Goal: Obtain resource: Download file/media

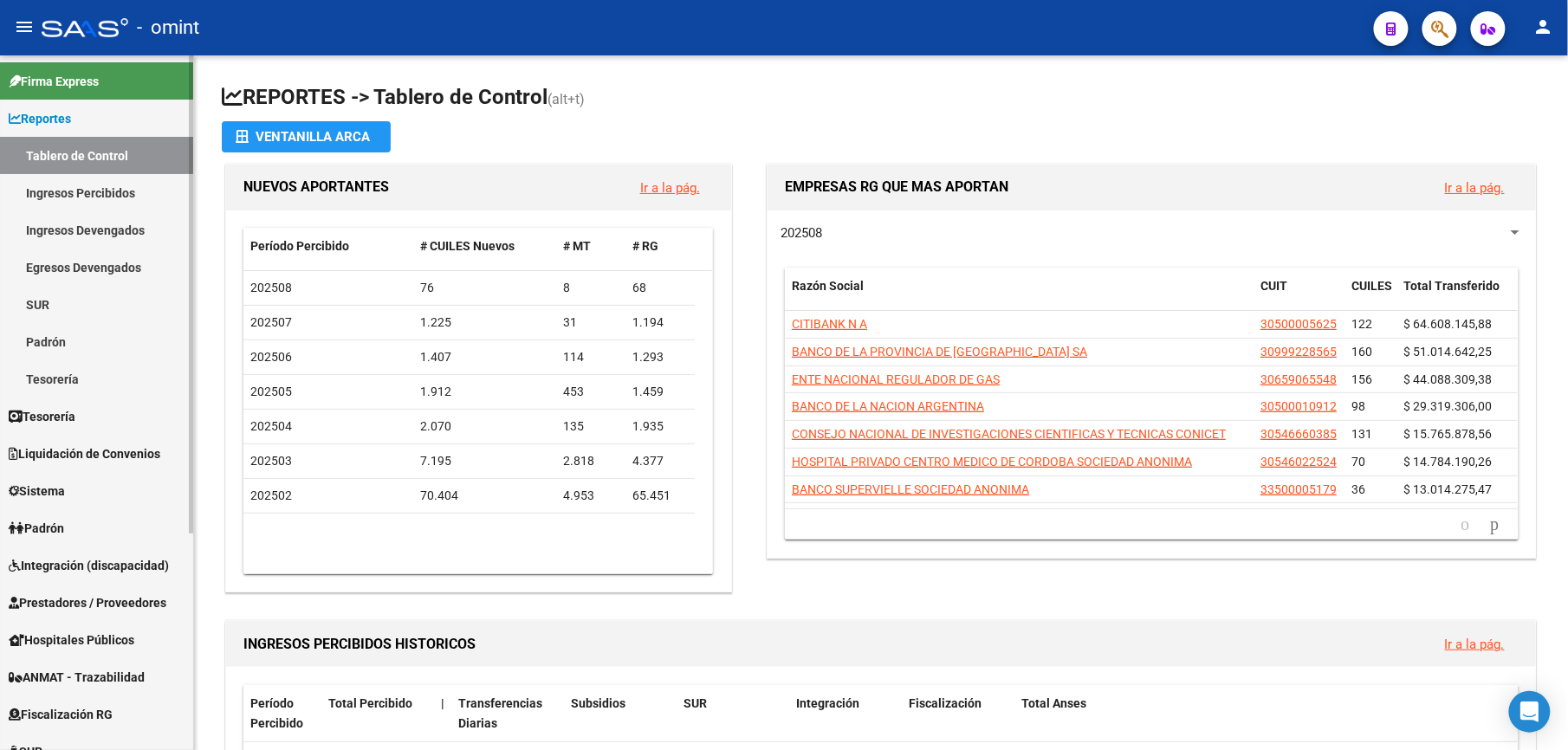
click at [64, 521] on span "Padrón" at bounding box center [35, 529] width 55 height 19
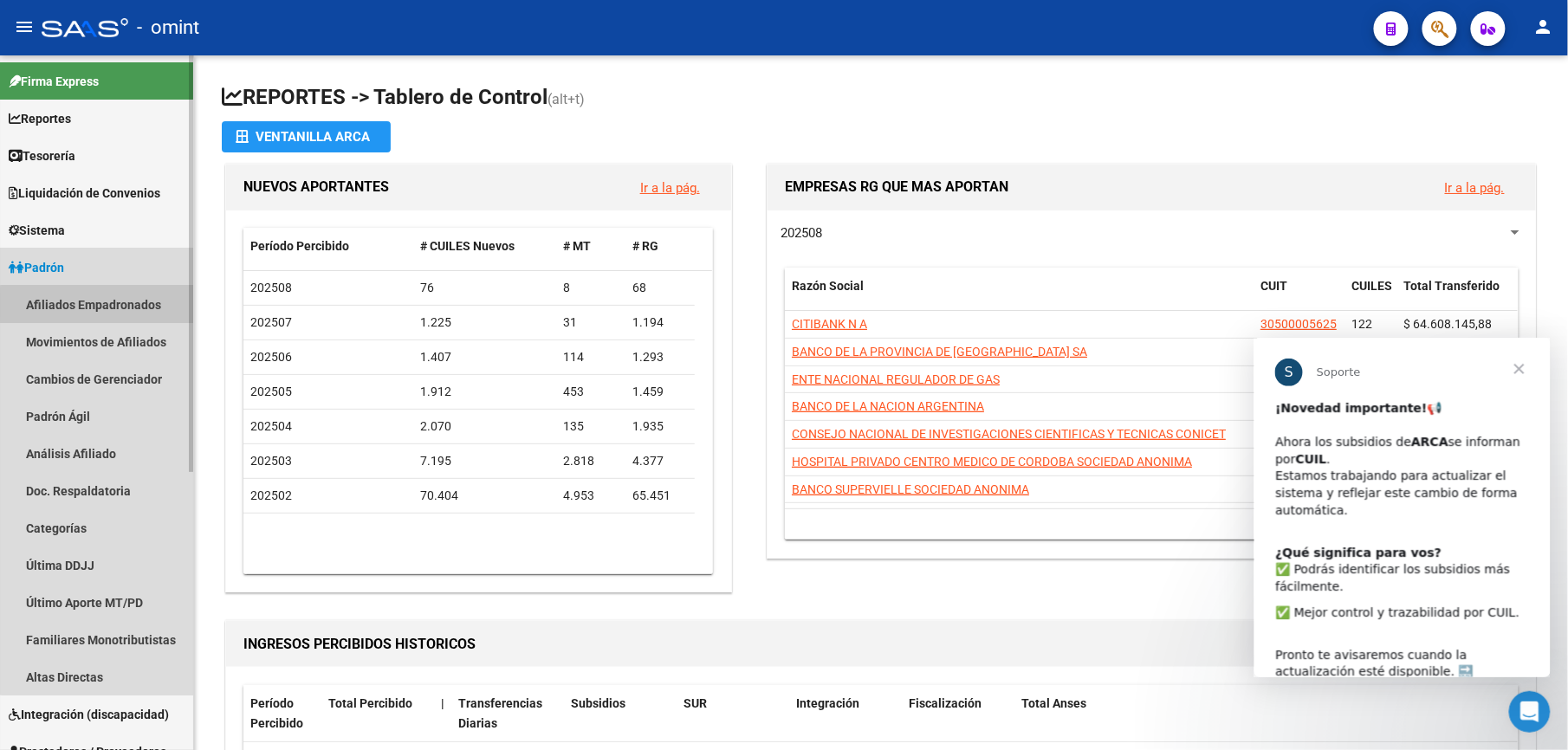
click at [102, 305] on link "Afiliados Empadronados" at bounding box center [96, 304] width 193 height 37
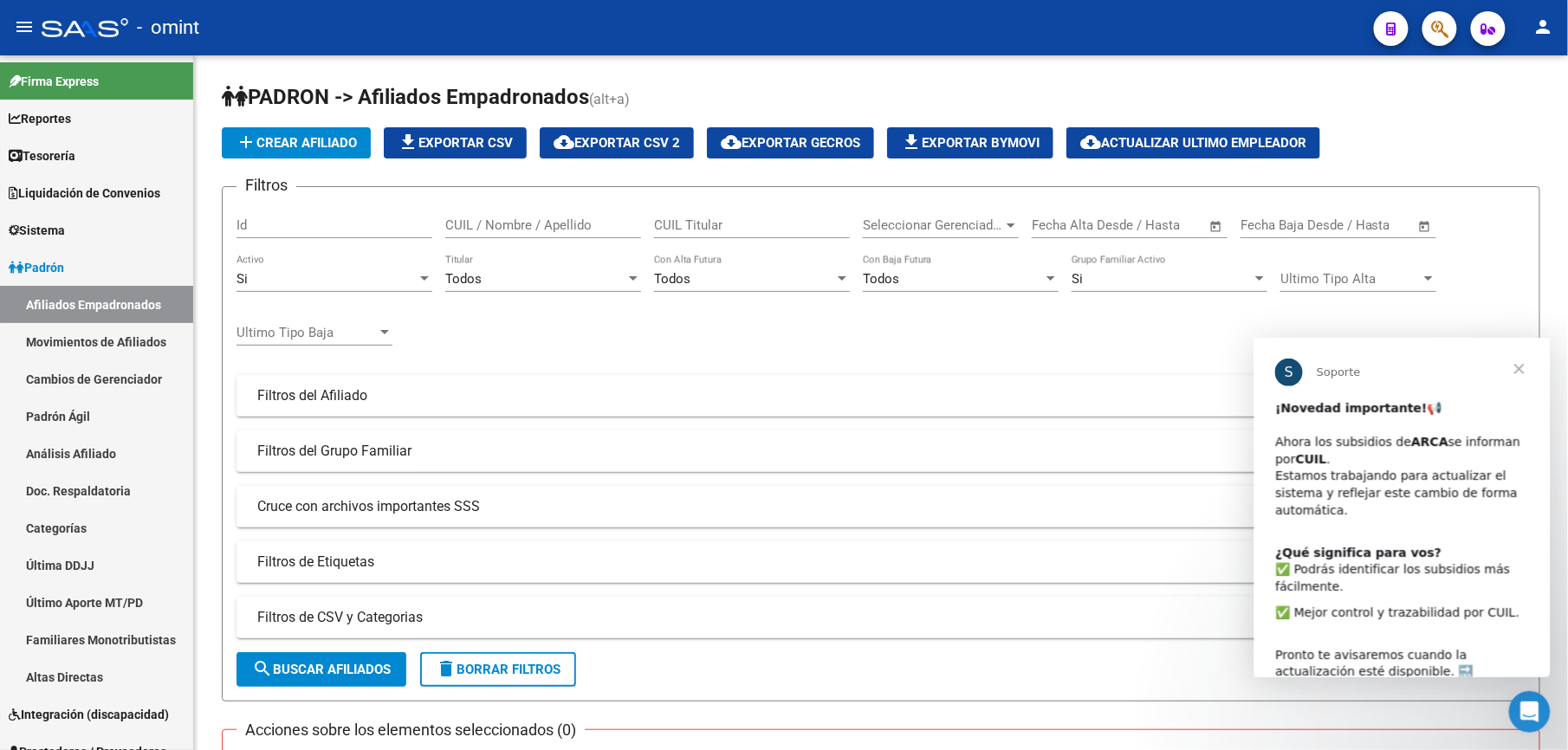
click at [1519, 370] on span "Cerrar" at bounding box center [1519, 368] width 63 height 63
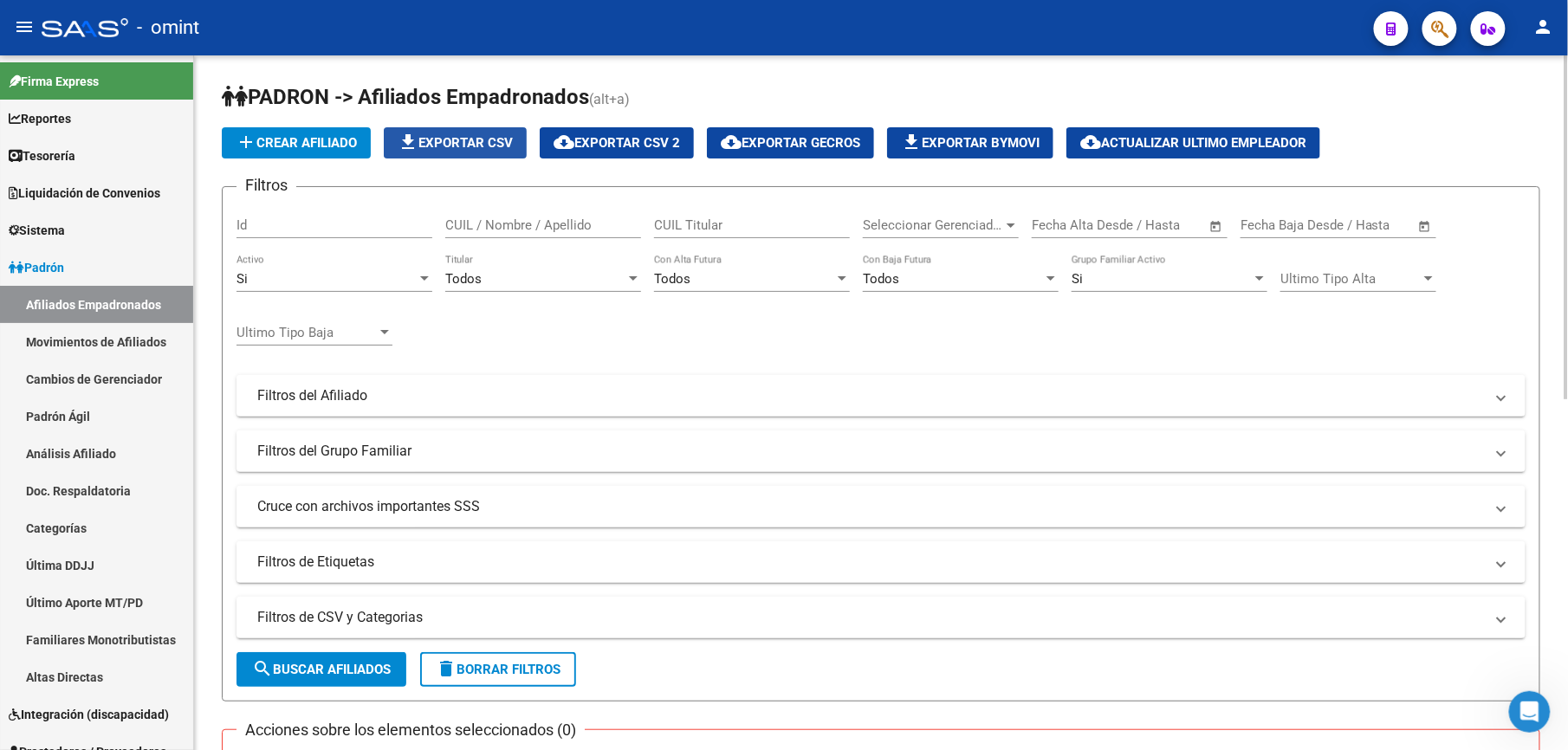
click at [460, 148] on span "file_download Exportar CSV" at bounding box center [455, 143] width 115 height 16
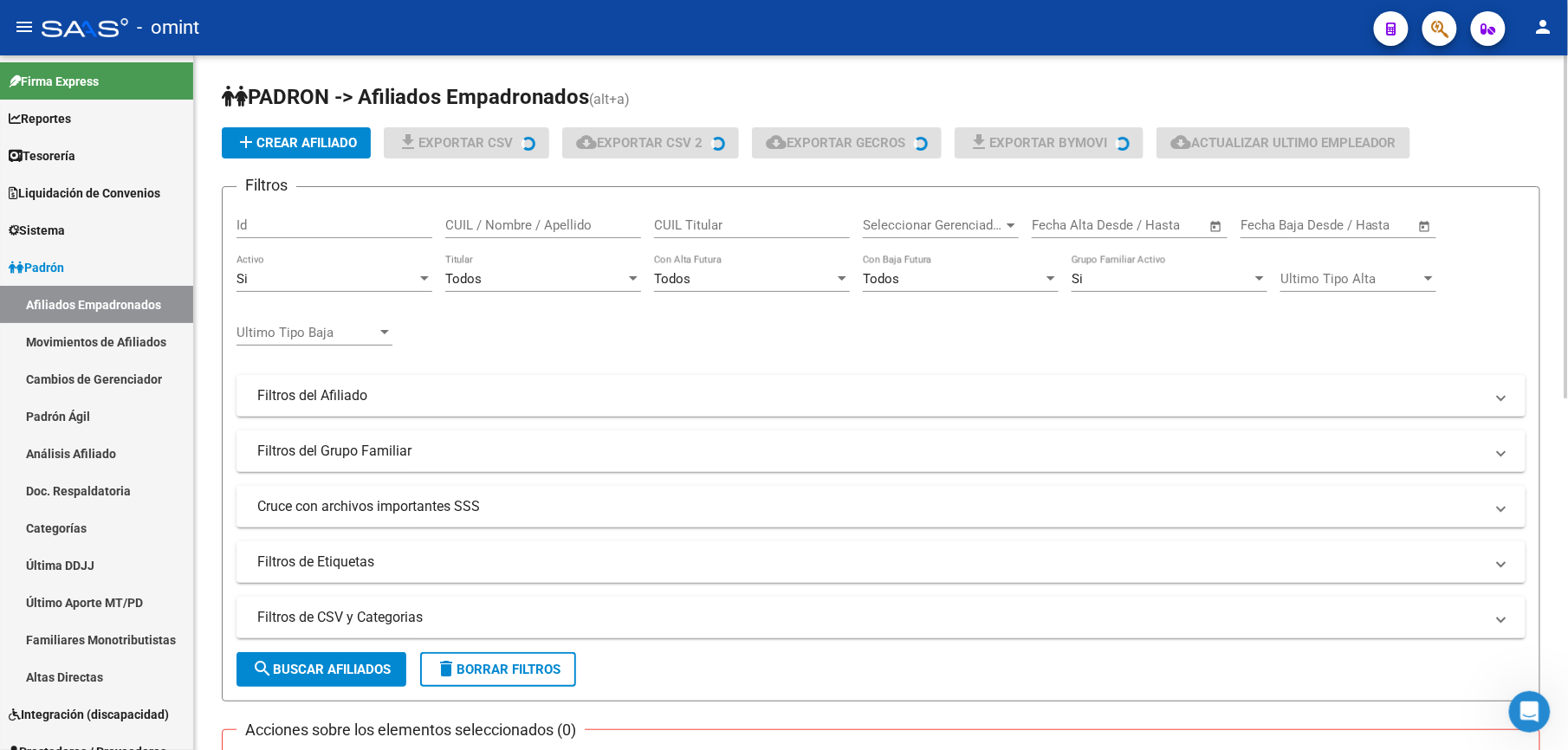
drag, startPoint x: 1450, startPoint y: 4, endPoint x: 1556, endPoint y: 79, distance: 129.8
click at [1556, 79] on div "[PERSON_NAME] -> Afiliados Empadronados (alt+a) add Crear Afiliado file_downloa…" at bounding box center [881, 752] width 1374 height 1394
click at [146, 414] on link "Padrón Ágil" at bounding box center [96, 417] width 193 height 37
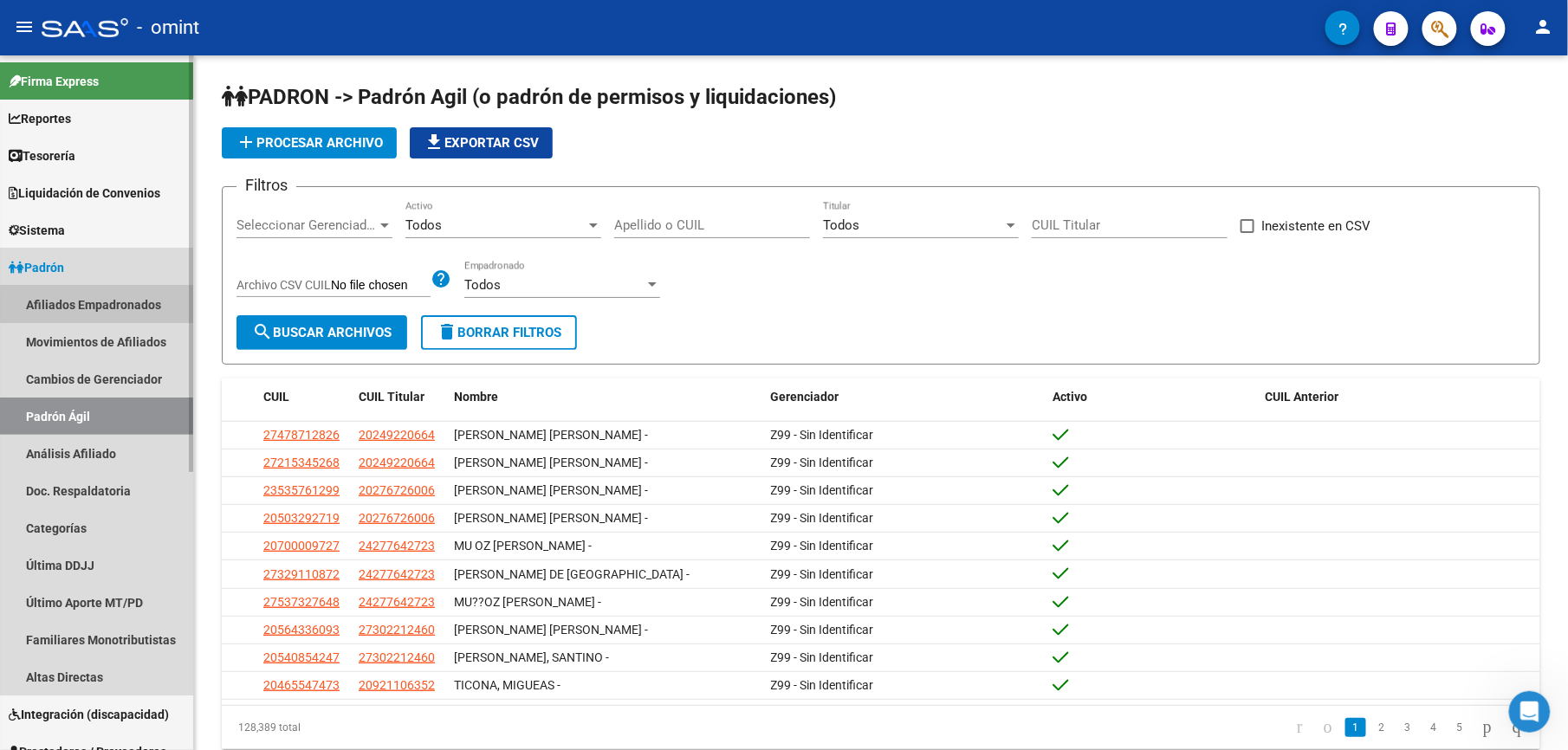
click at [122, 305] on link "Afiliados Empadronados" at bounding box center [96, 304] width 193 height 37
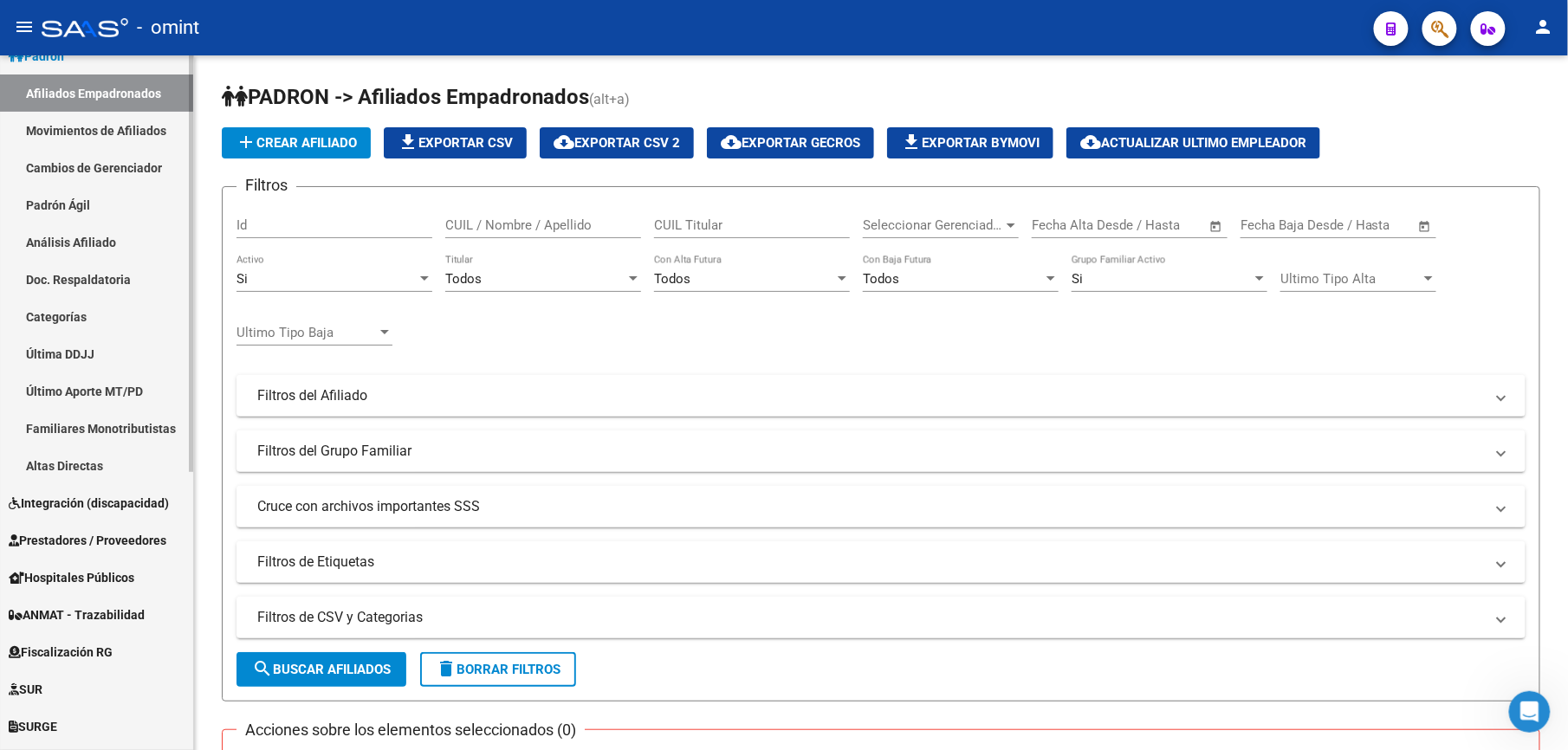
scroll to position [231, 0]
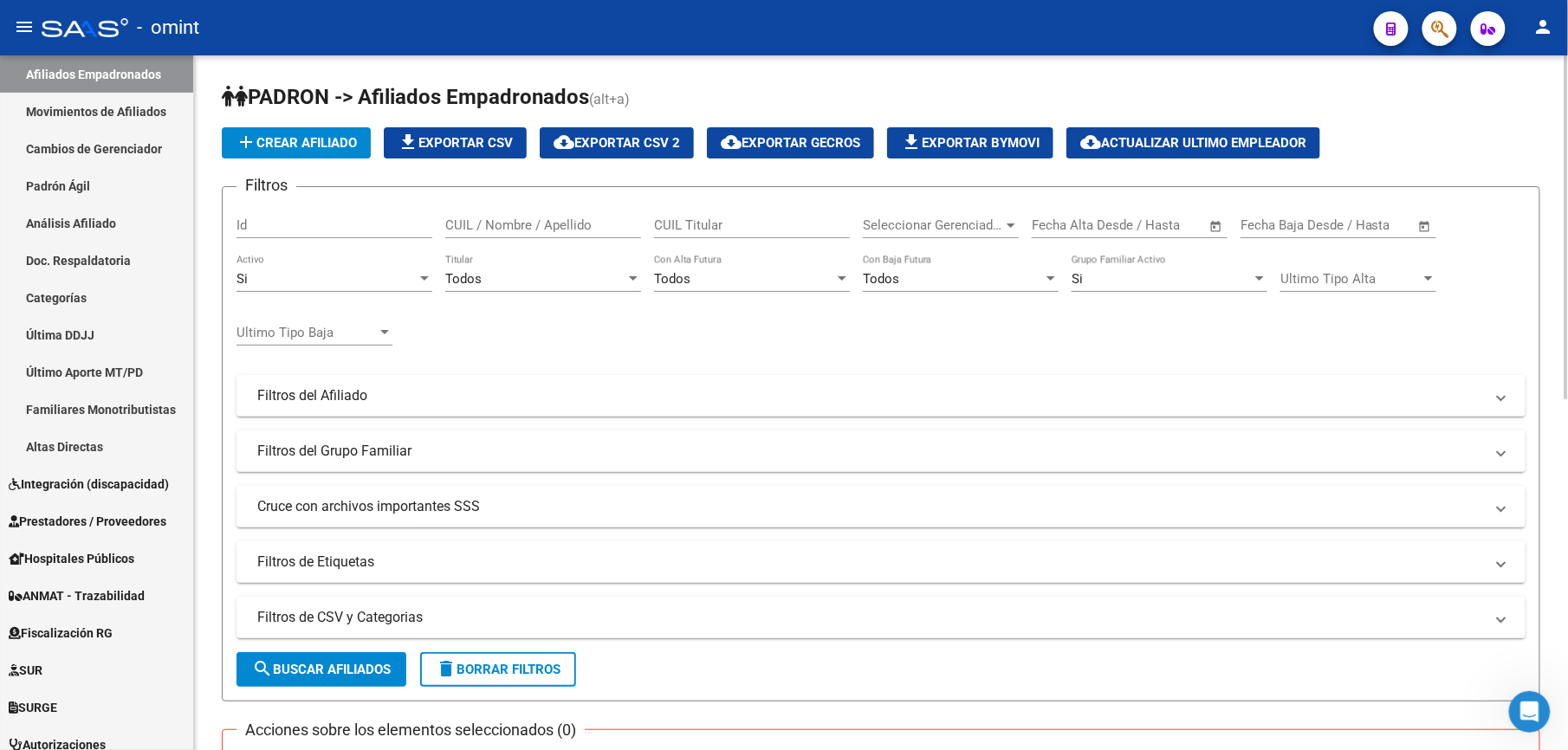
click at [822, 284] on div "Todos" at bounding box center [743, 278] width 180 height 16
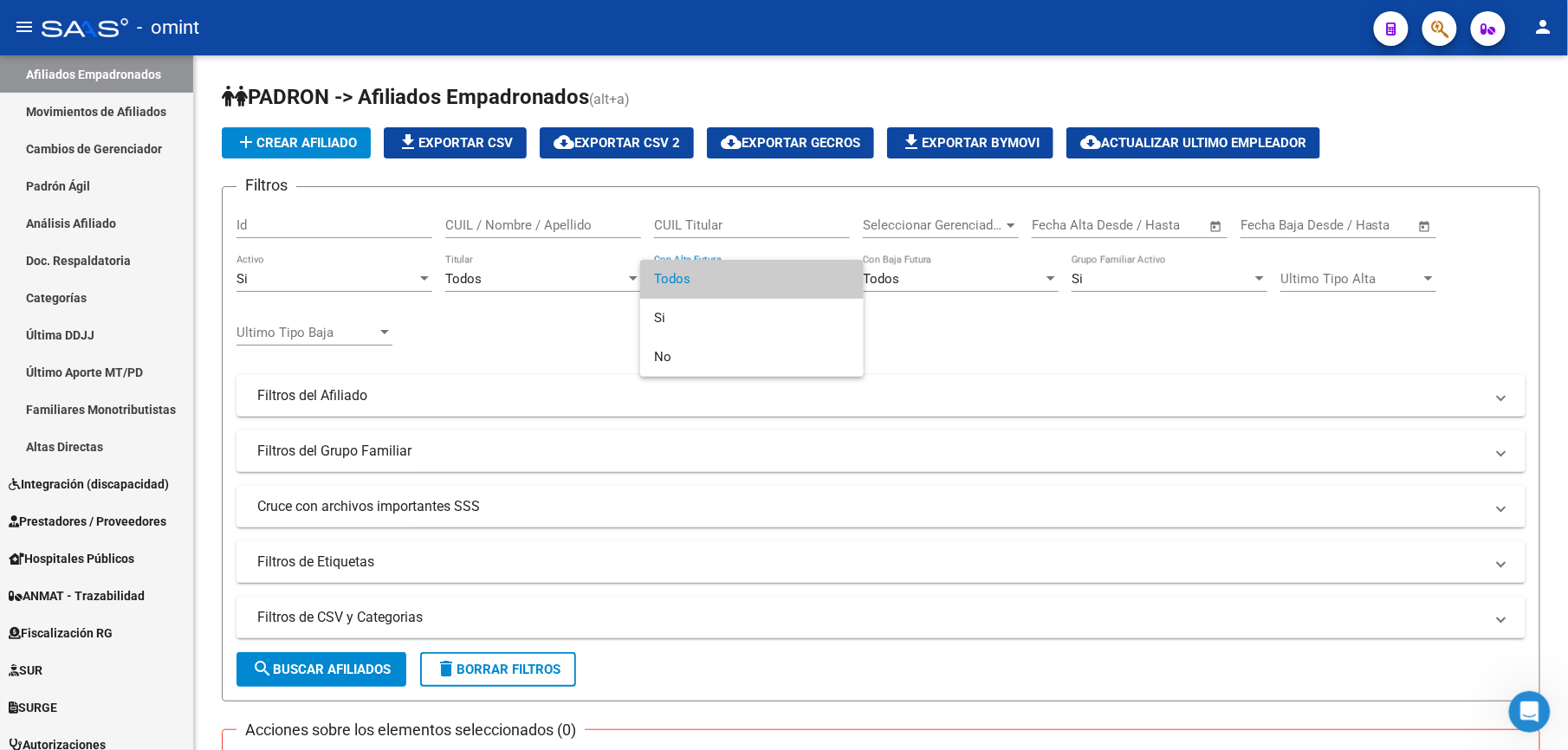
click at [904, 310] on div at bounding box center [784, 375] width 1568 height 750
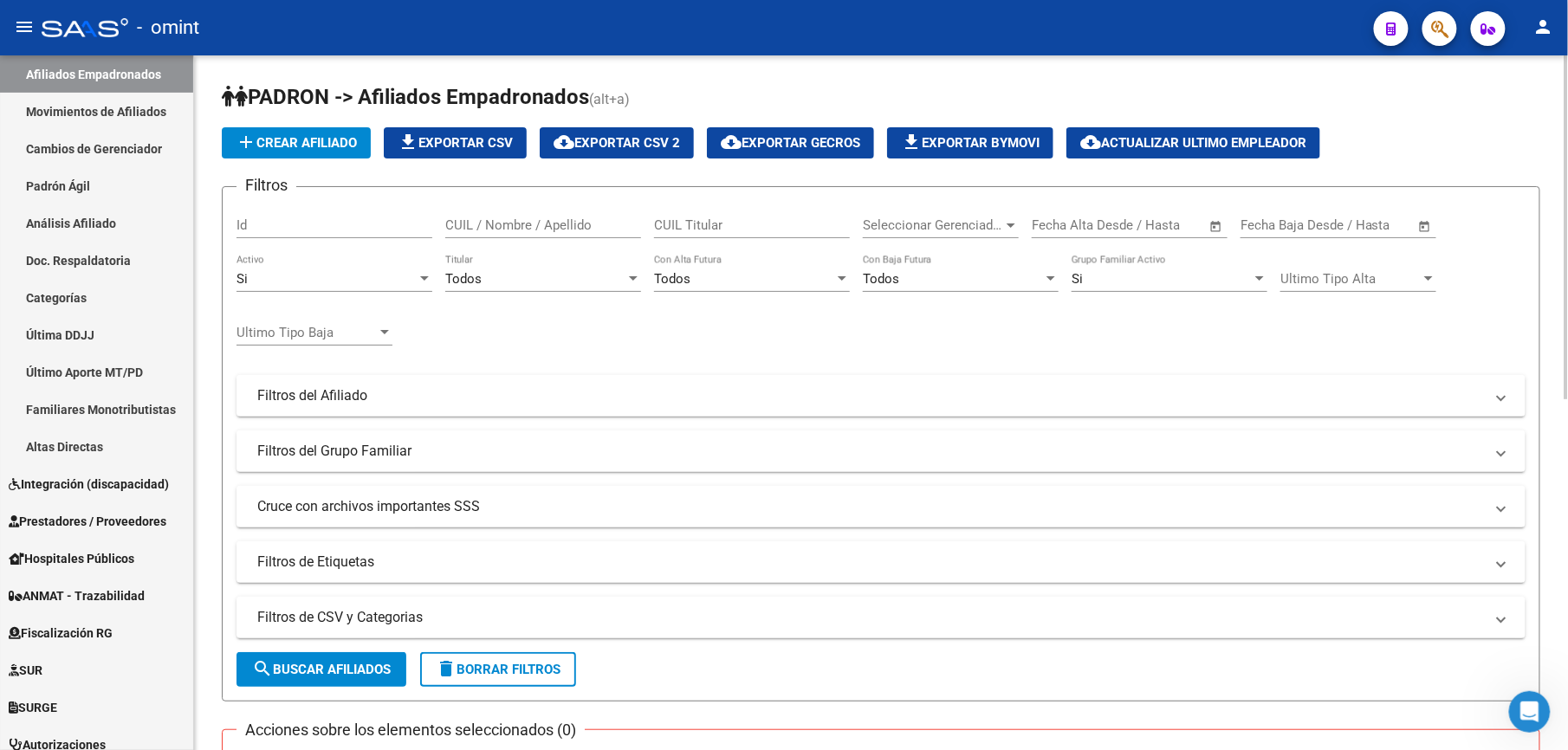
click at [986, 279] on div "Todos" at bounding box center [953, 278] width 180 height 16
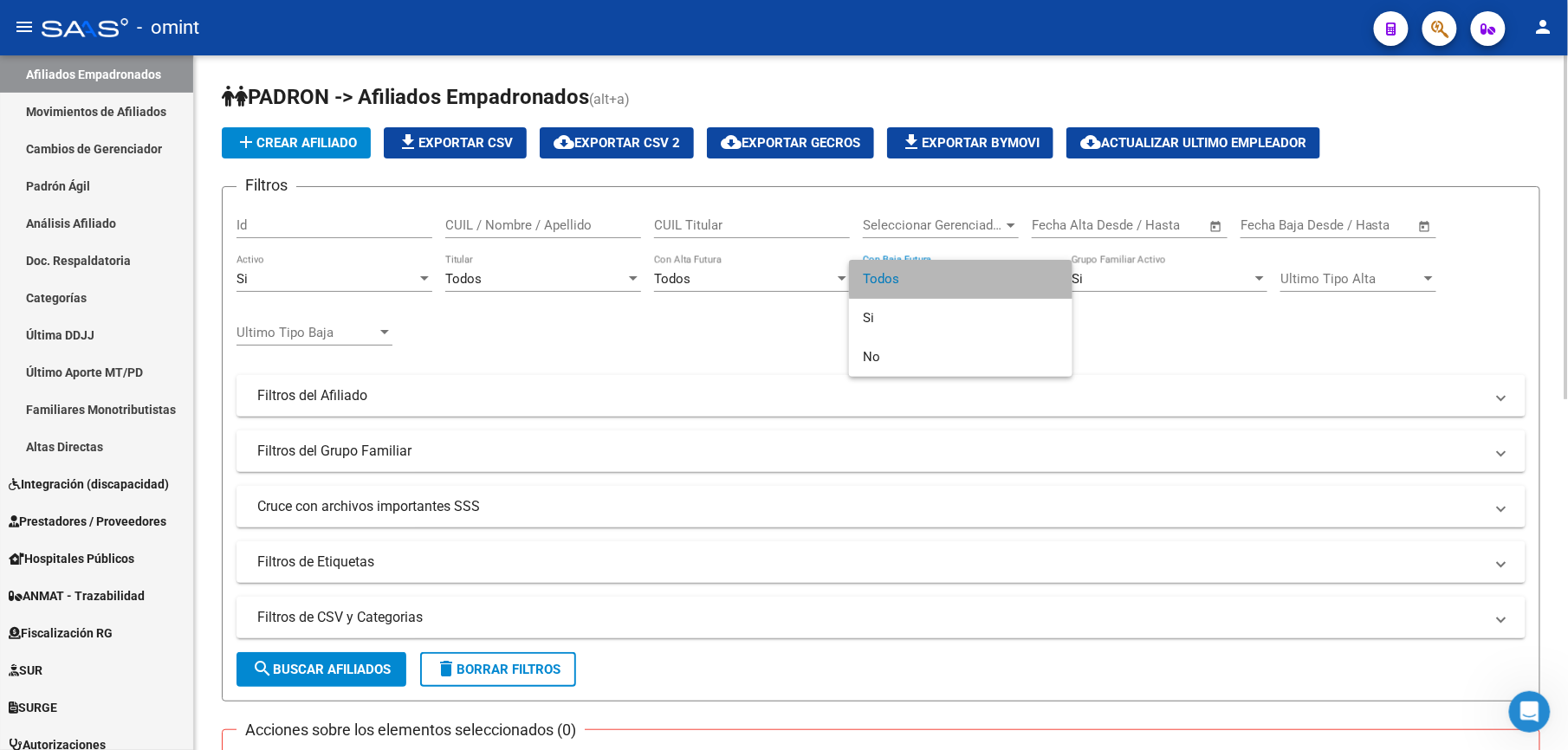
click at [986, 279] on span "Todos" at bounding box center [961, 279] width 196 height 39
